Goal: Transaction & Acquisition: Purchase product/service

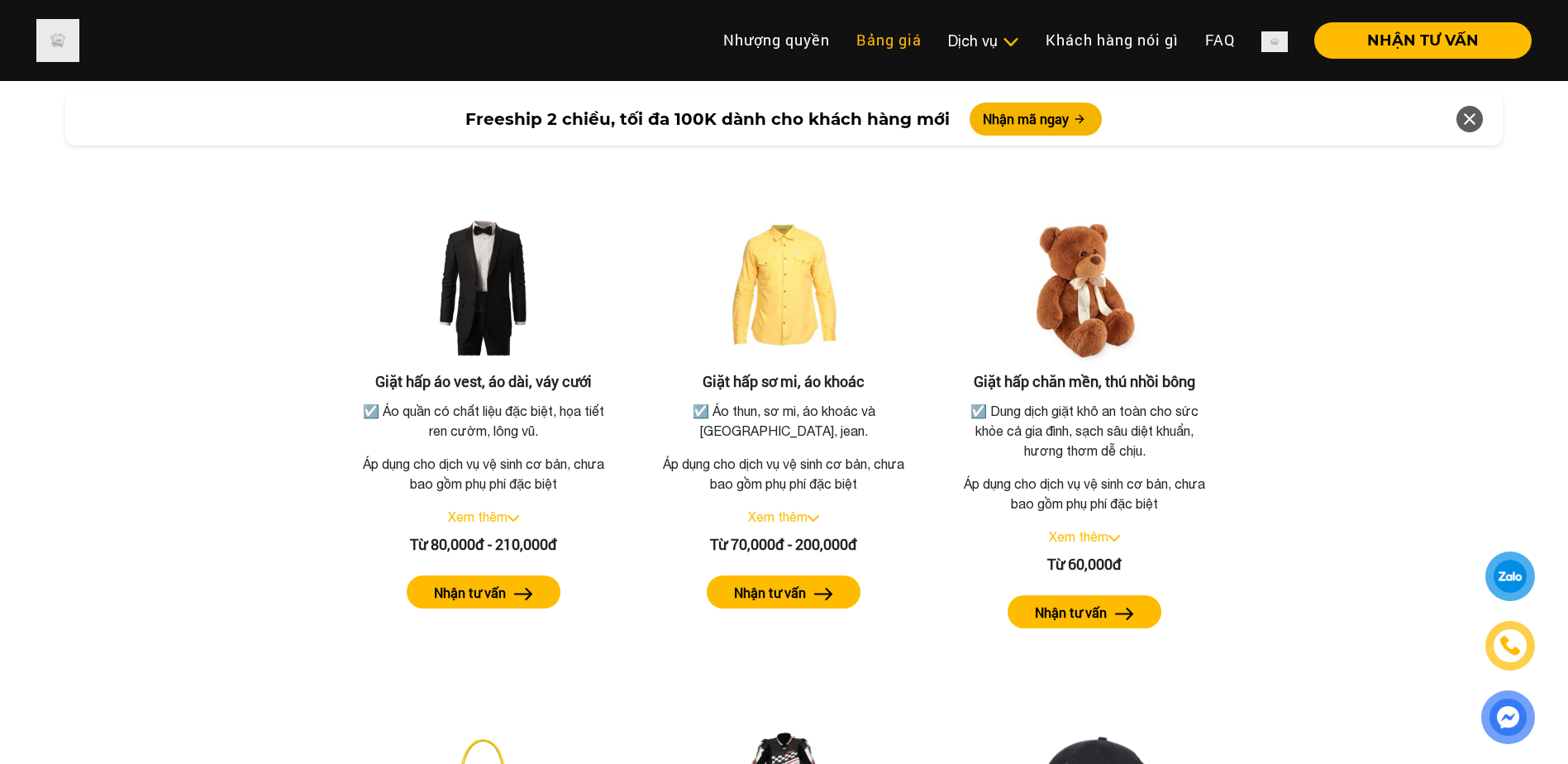
click at [871, 34] on link "Bảng giá" at bounding box center [889, 40] width 91 height 36
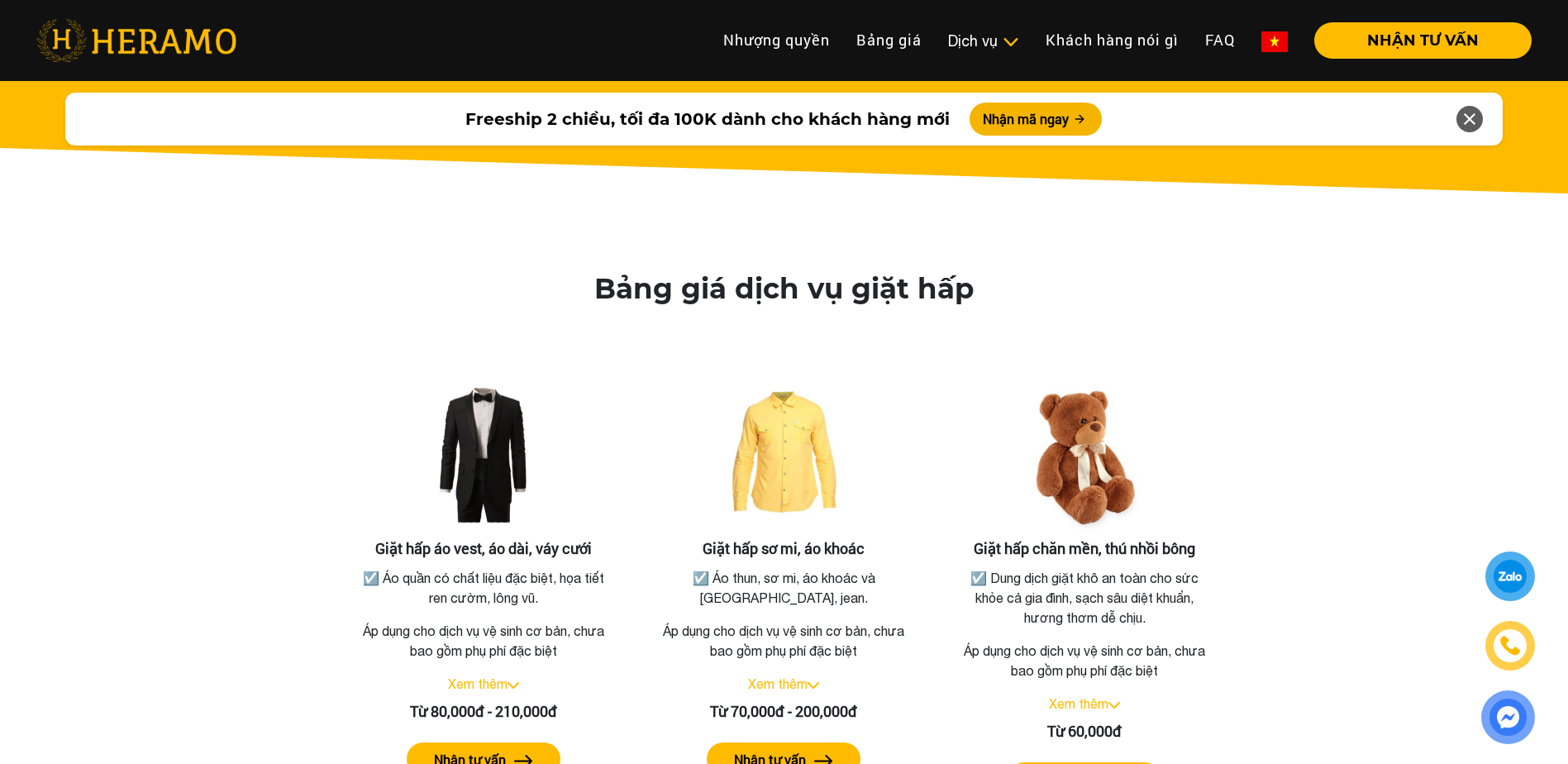
scroll to position [2470, 0]
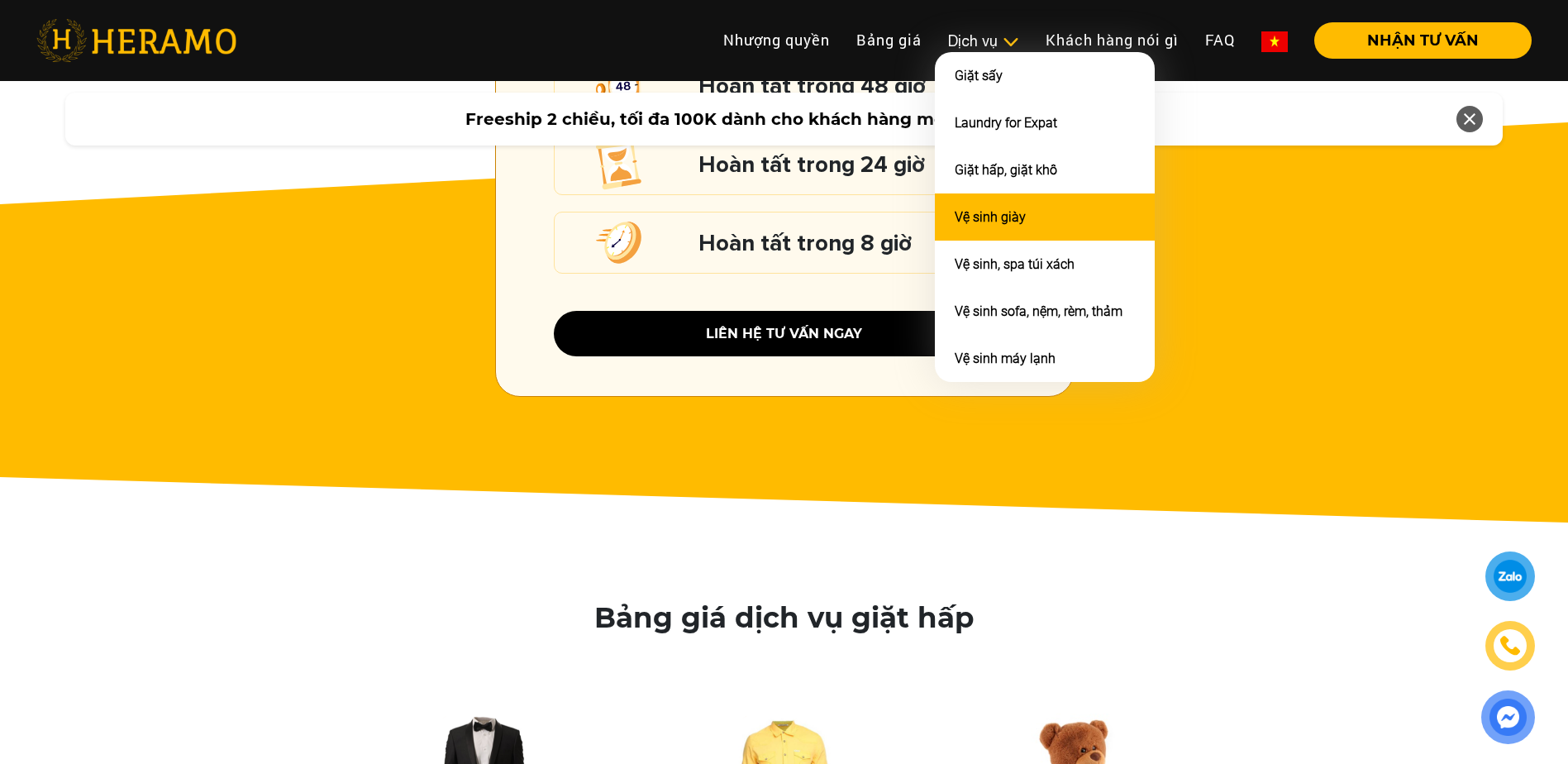
click at [1004, 227] on li "Vệ sinh giày" at bounding box center [1044, 217] width 220 height 48
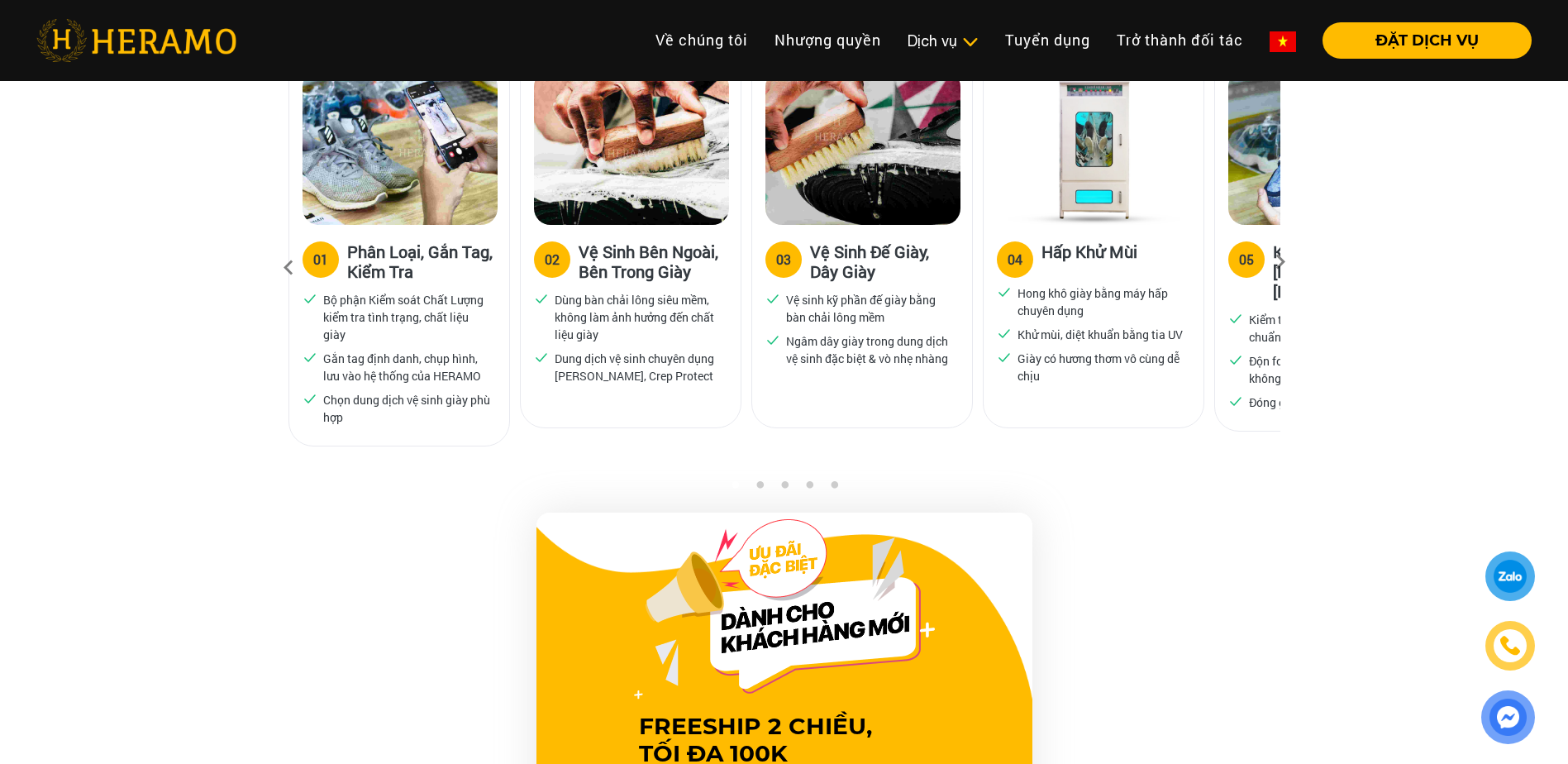
scroll to position [1158, 0]
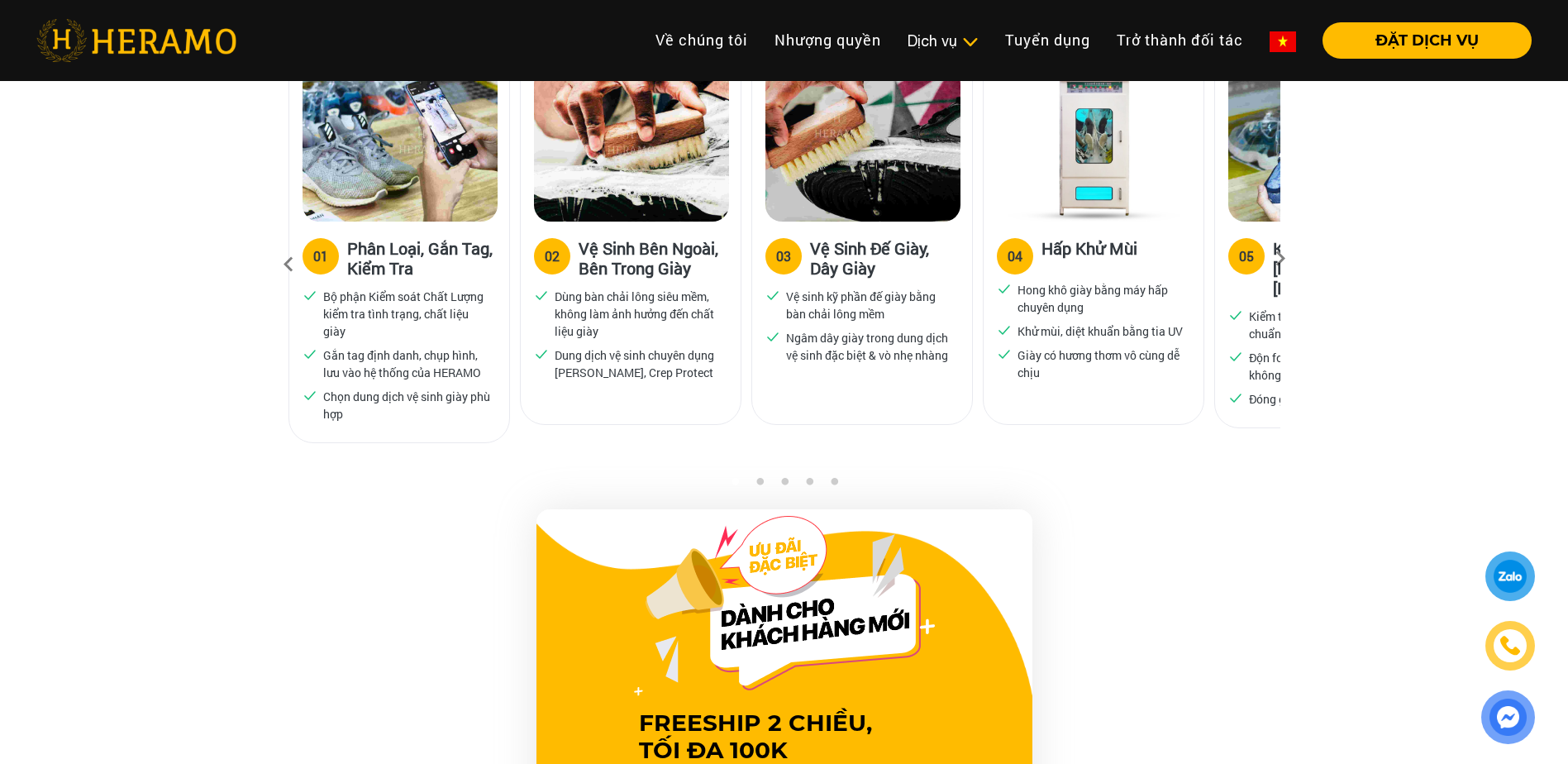
click at [1502, 559] on div at bounding box center [1511, 577] width 48 height 48
click at [1443, 30] on button "ĐẶT DỊCH VỤ" at bounding box center [1426, 40] width 209 height 37
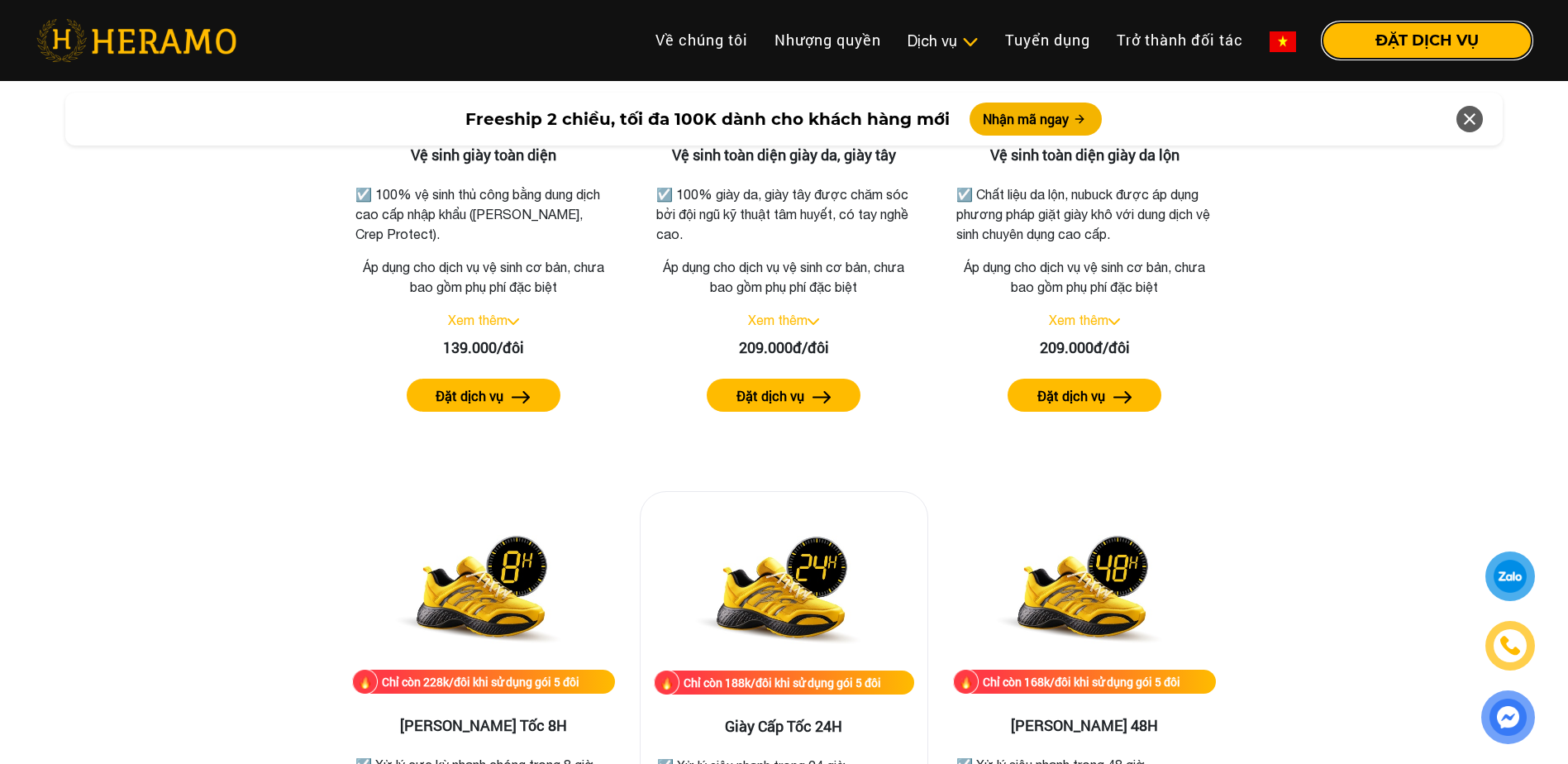
scroll to position [2233, 0]
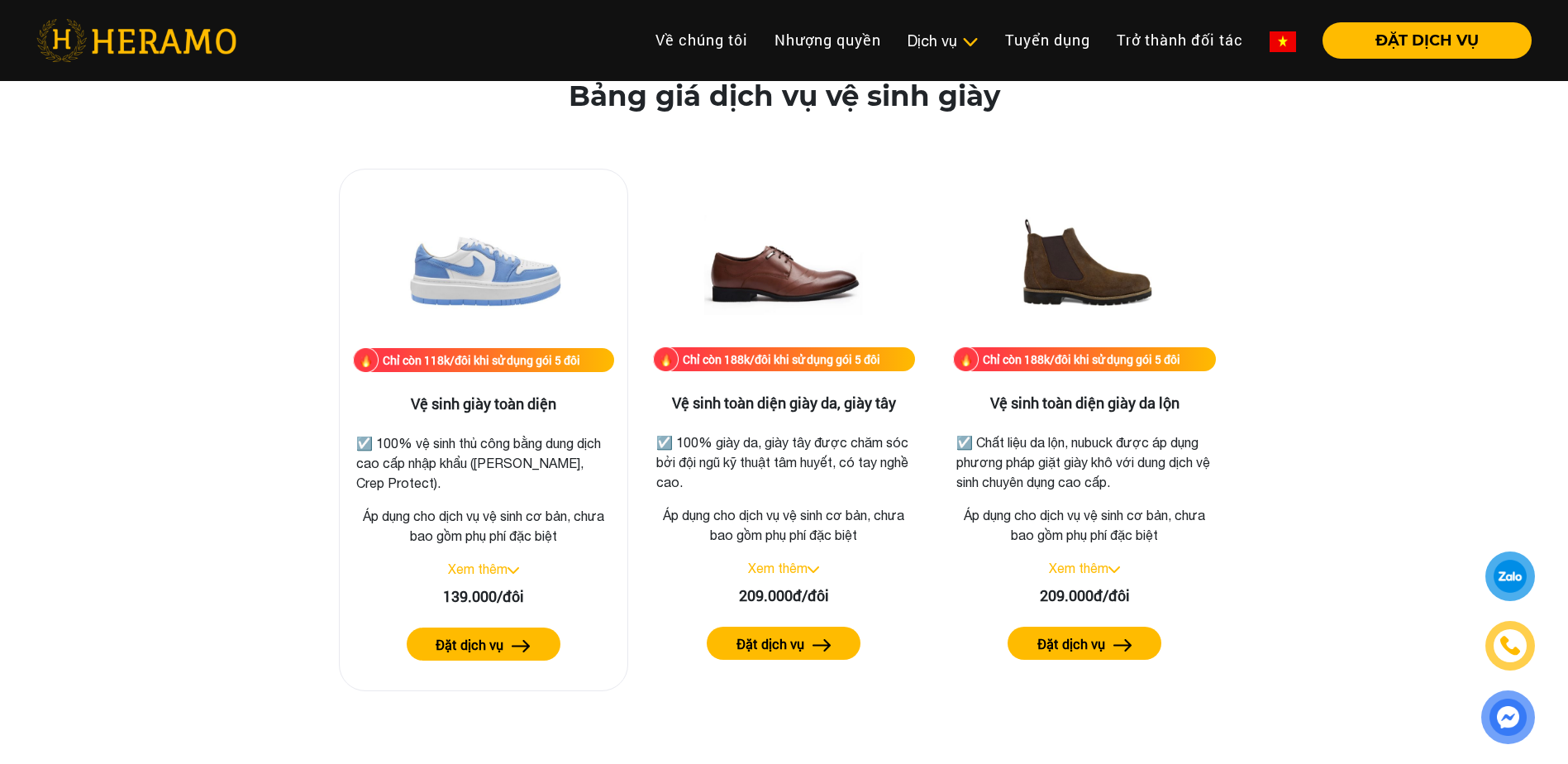
click at [480, 563] on link "Xem thêm" at bounding box center [478, 569] width 59 height 15
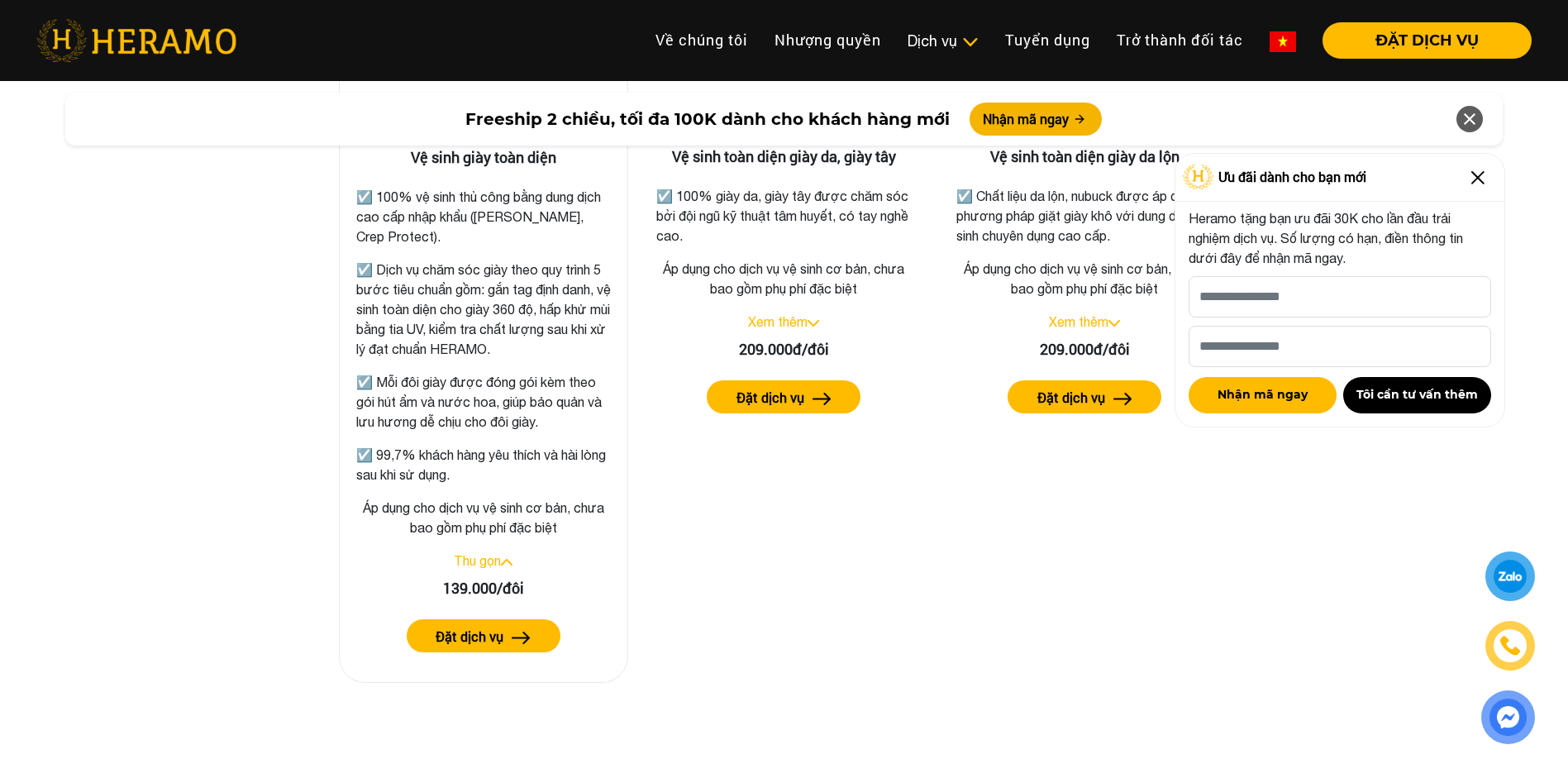
scroll to position [2479, 0]
click at [479, 631] on label "Đặt dịch vụ" at bounding box center [470, 636] width 68 height 20
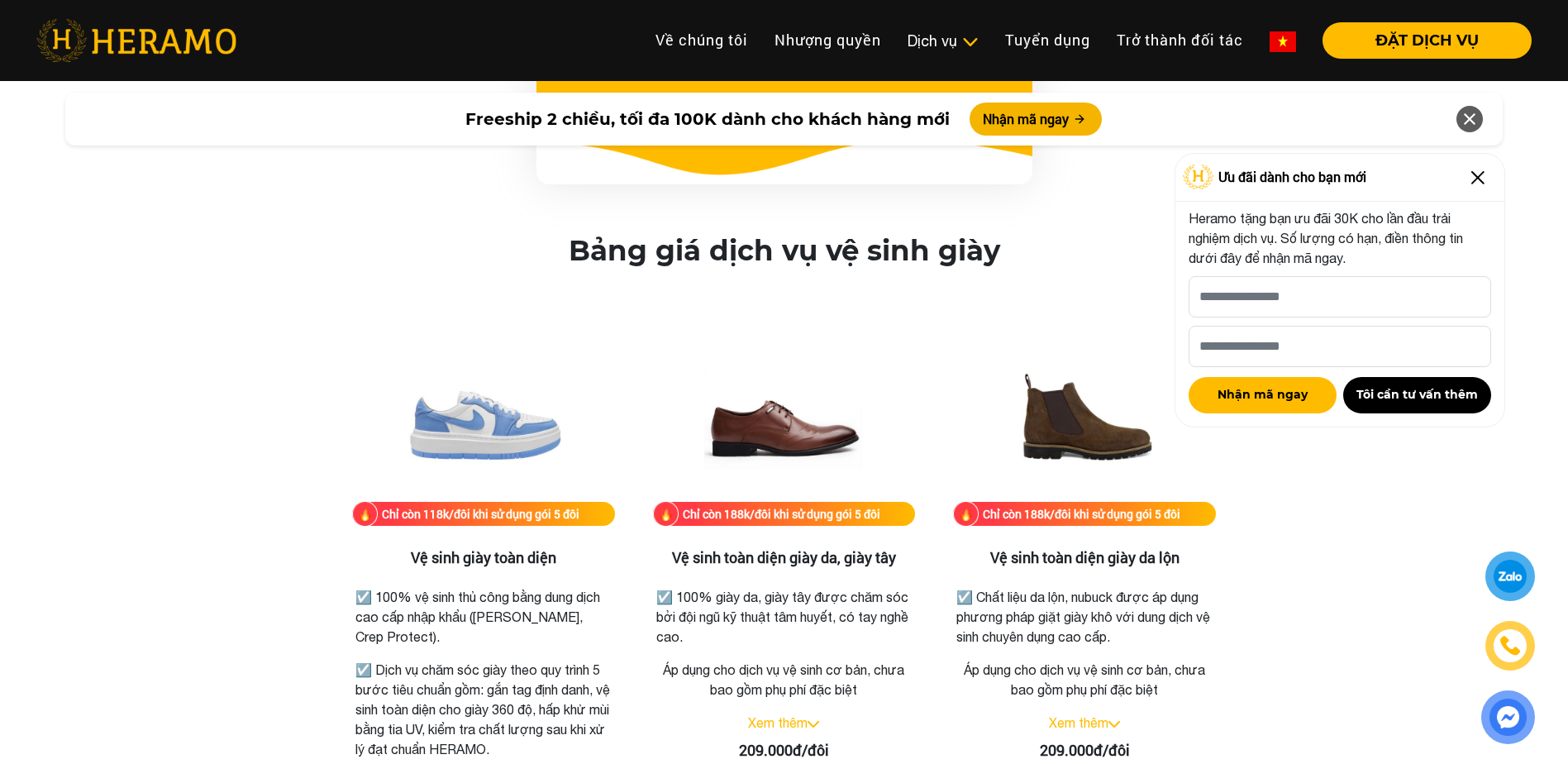
scroll to position [2065, 0]
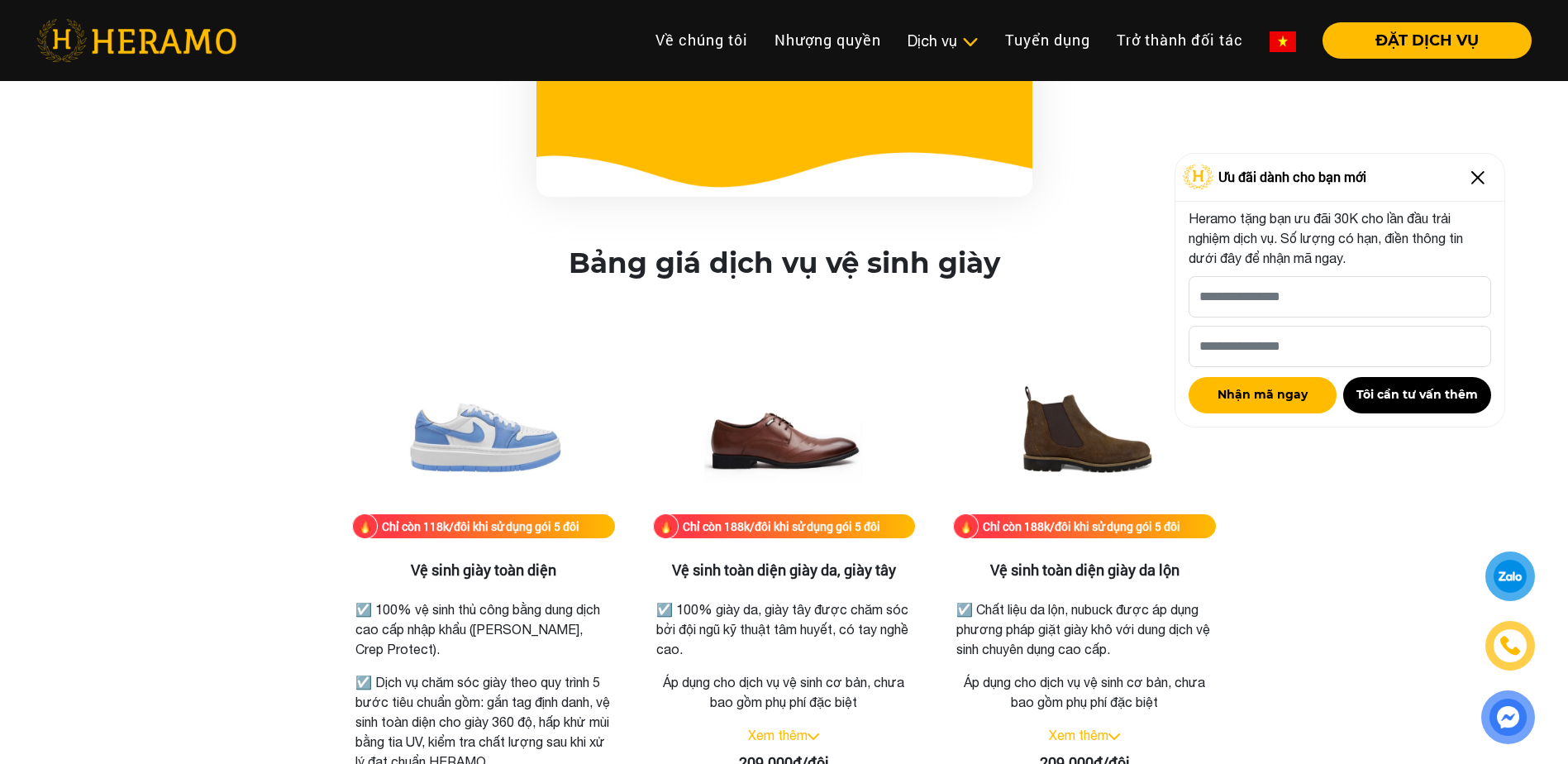
click at [1513, 559] on div at bounding box center [1510, 576] width 46 height 46
